Goal: Task Accomplishment & Management: Use online tool/utility

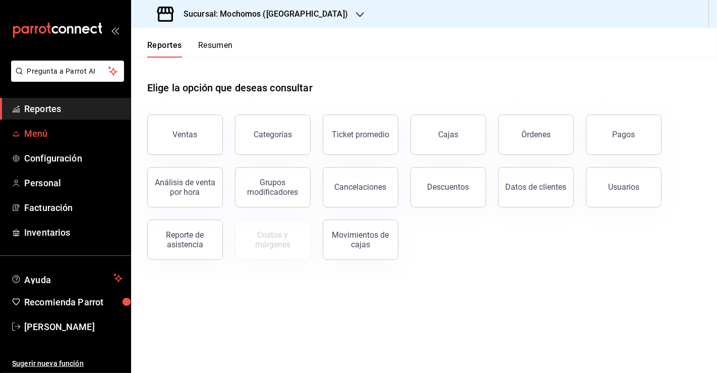
click at [36, 133] on span "Menú" at bounding box center [73, 134] width 98 height 14
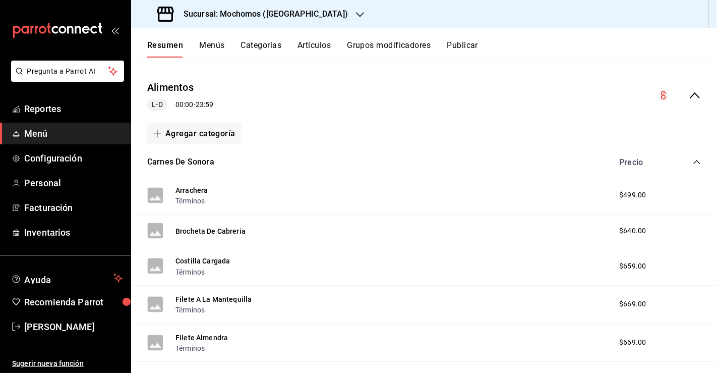
scroll to position [98, 0]
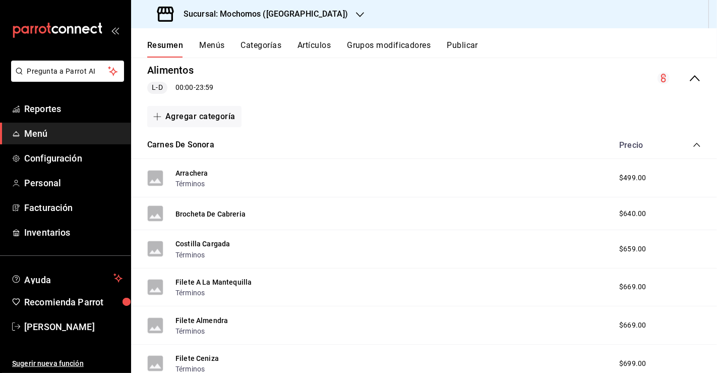
click at [208, 48] on button "Menús" at bounding box center [211, 48] width 25 height 17
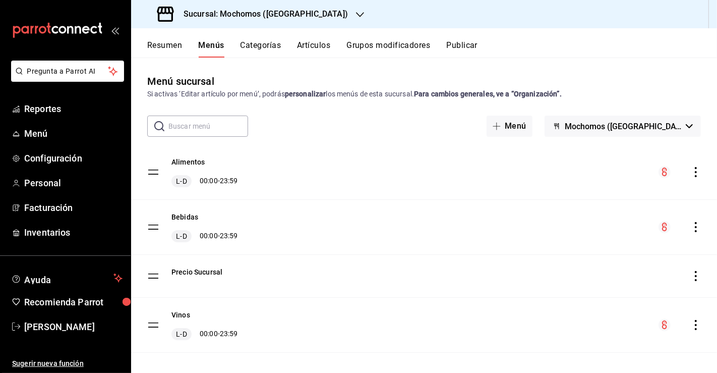
click at [691, 175] on icon "actions" at bounding box center [696, 172] width 10 height 10
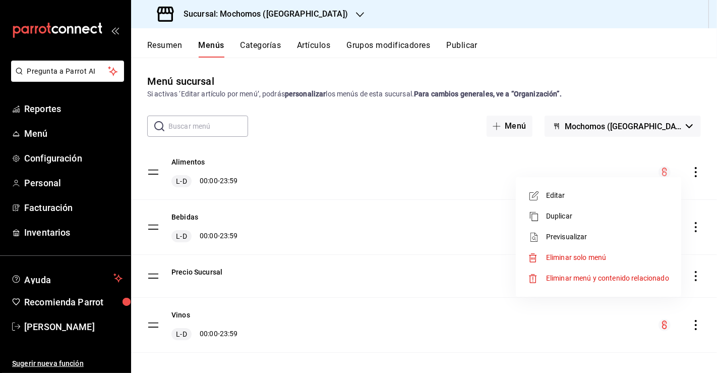
click at [619, 240] on span "Previsualizar" at bounding box center [607, 237] width 123 height 11
